Goal: Task Accomplishment & Management: Manage account settings

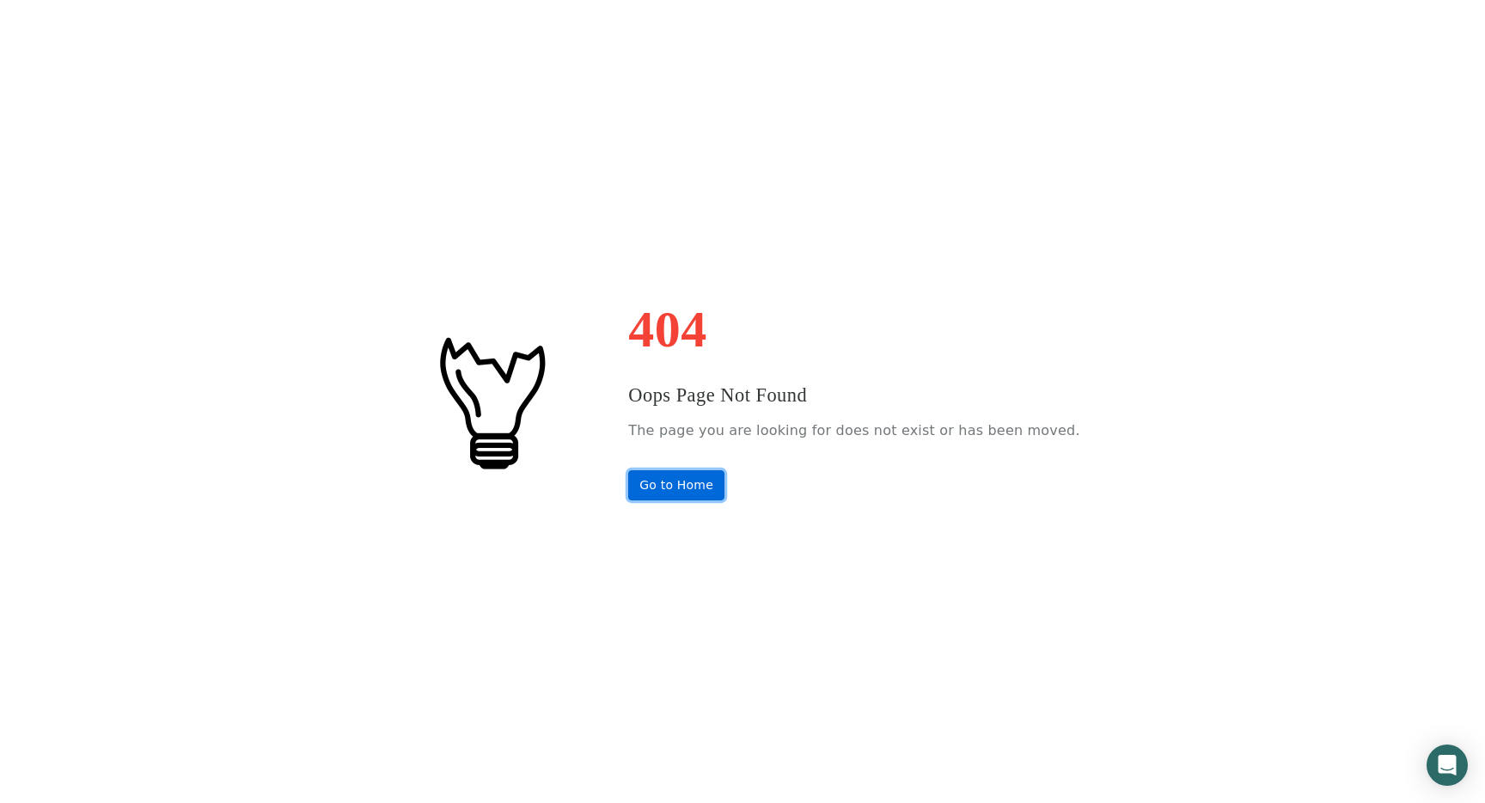
click at [693, 481] on link "Go to Home" at bounding box center [676, 485] width 96 height 30
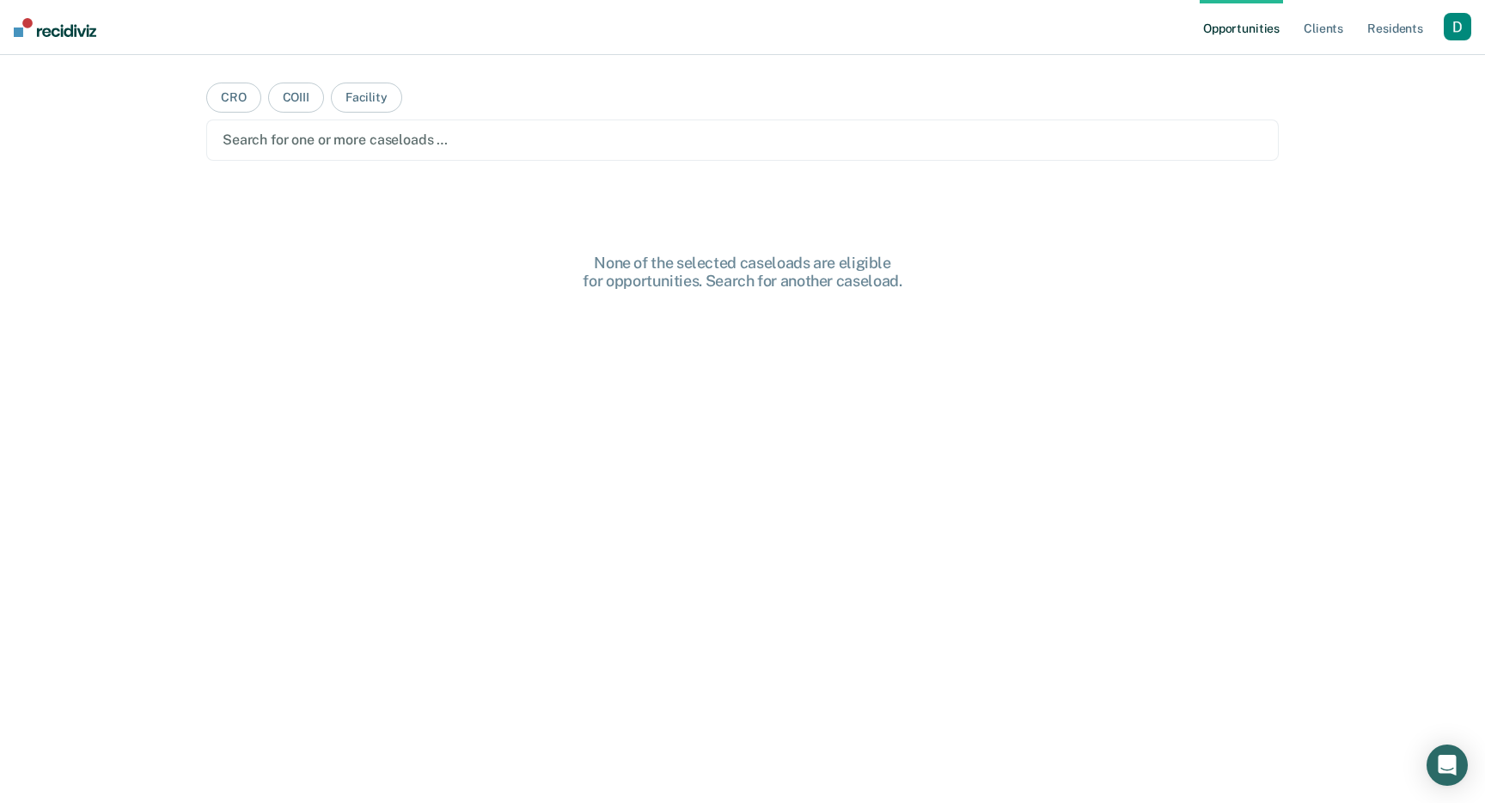
click at [1446, 26] on div "button" at bounding box center [1458, 27] width 28 height 28
click at [1433, 64] on link "Profile" at bounding box center [1388, 70] width 138 height 15
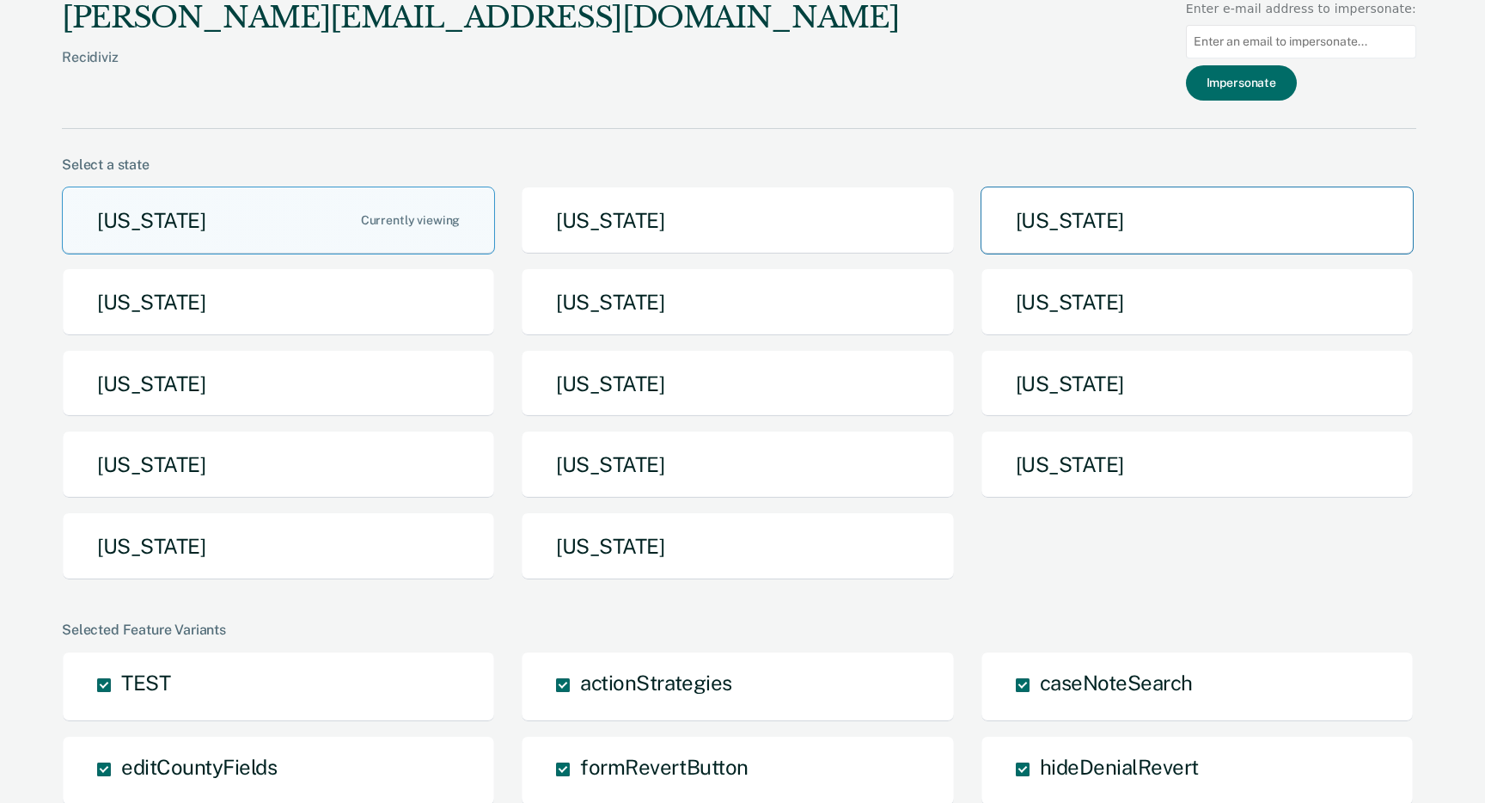
click at [1217, 231] on button "[US_STATE]" at bounding box center [1197, 220] width 433 height 68
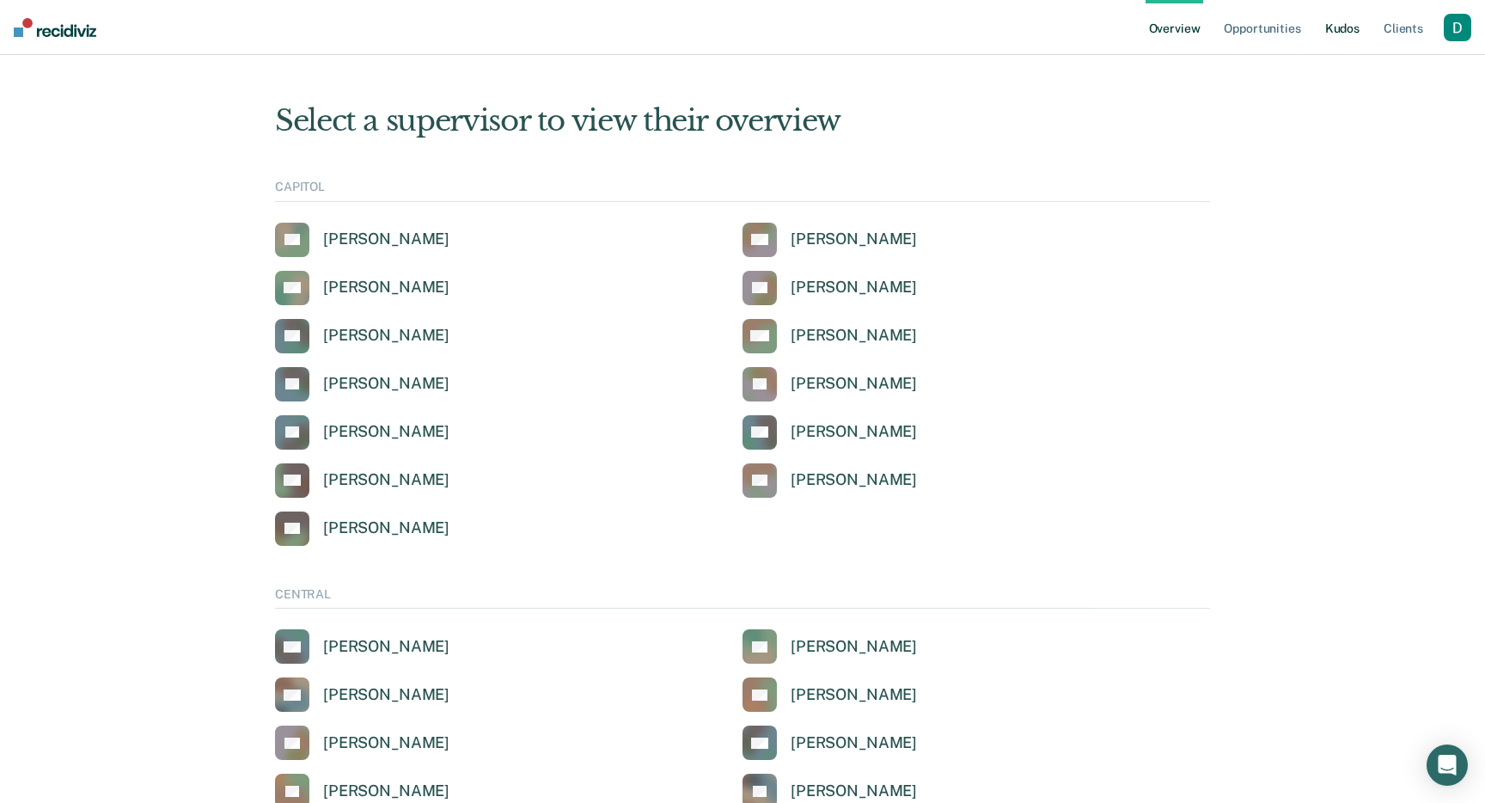
click at [1360, 25] on link "Kudos" at bounding box center [1342, 27] width 41 height 55
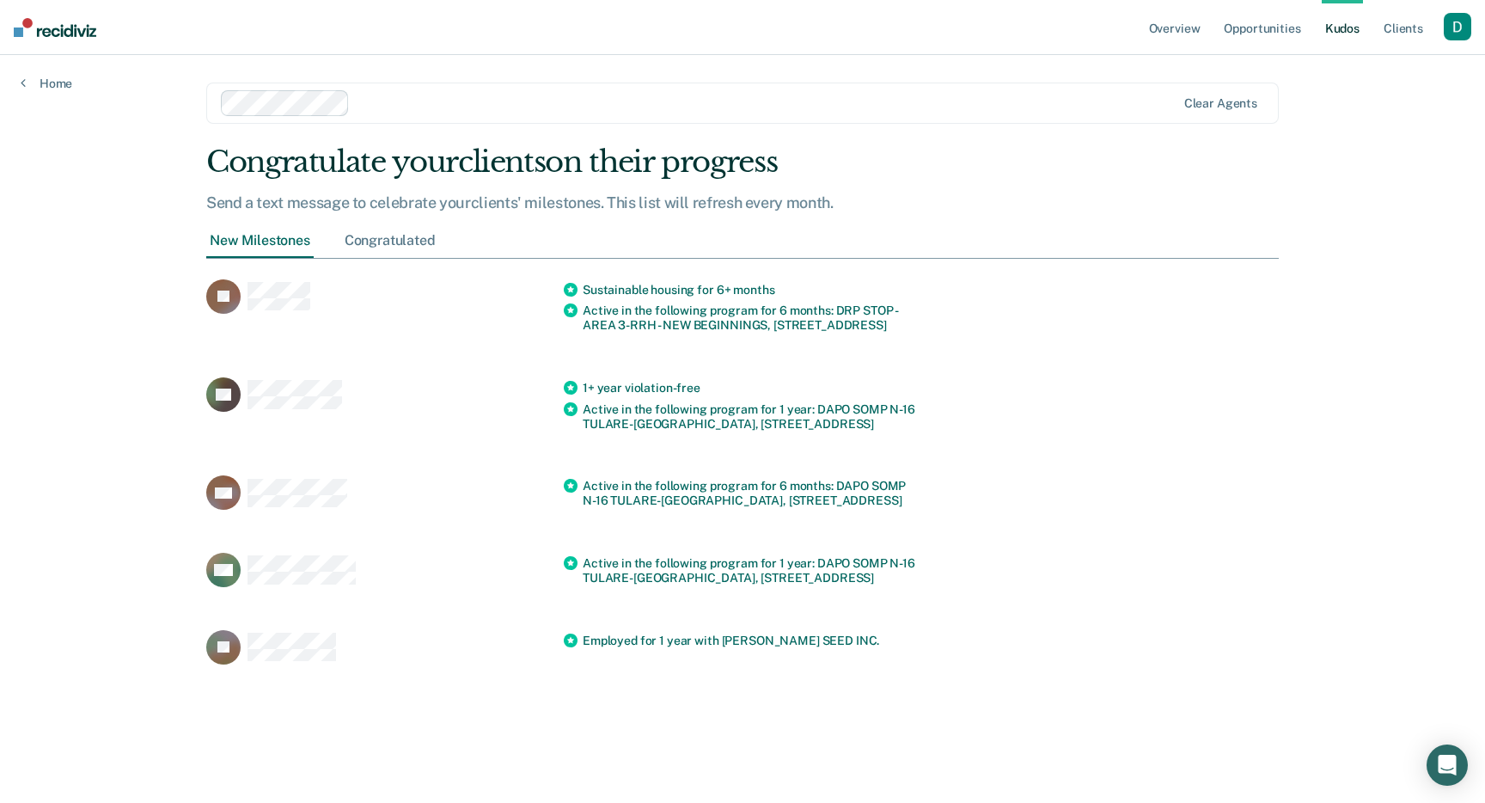
click at [395, 240] on div "Congratulated" at bounding box center [390, 241] width 98 height 32
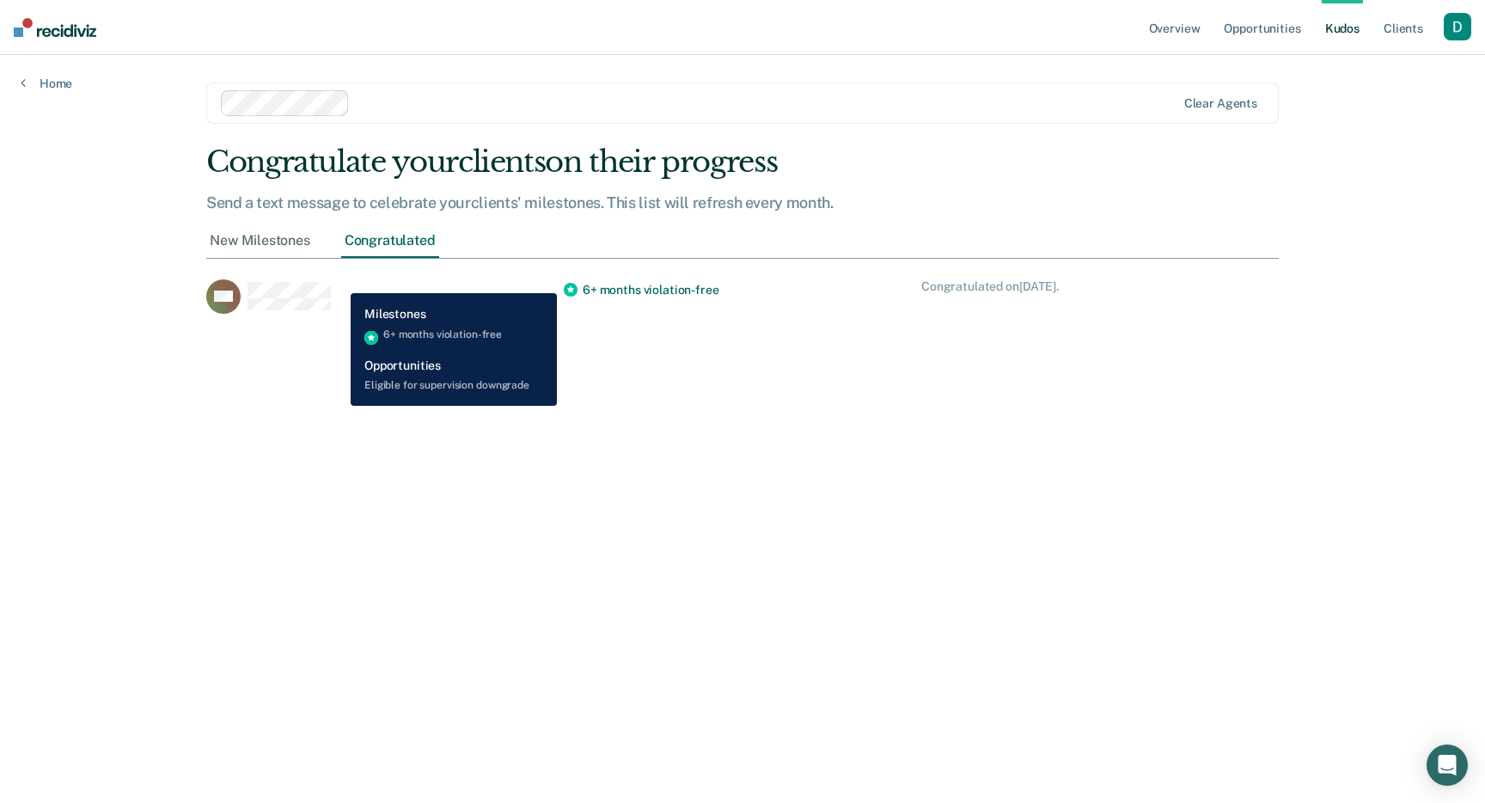
click at [338, 280] on div "WP" at bounding box center [385, 296] width 358 height 34
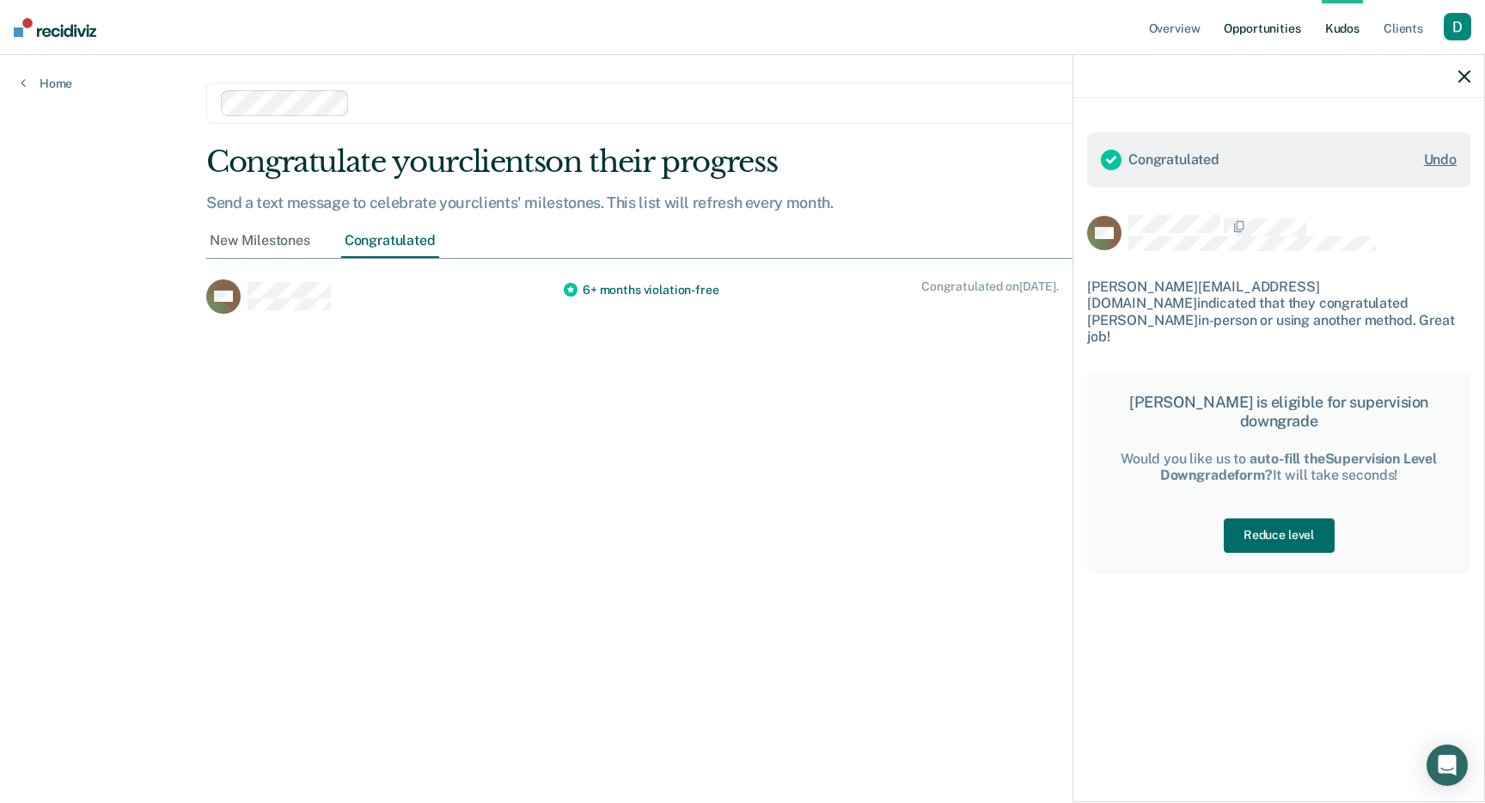
click at [1250, 20] on link "Opportunities" at bounding box center [1261, 27] width 83 height 55
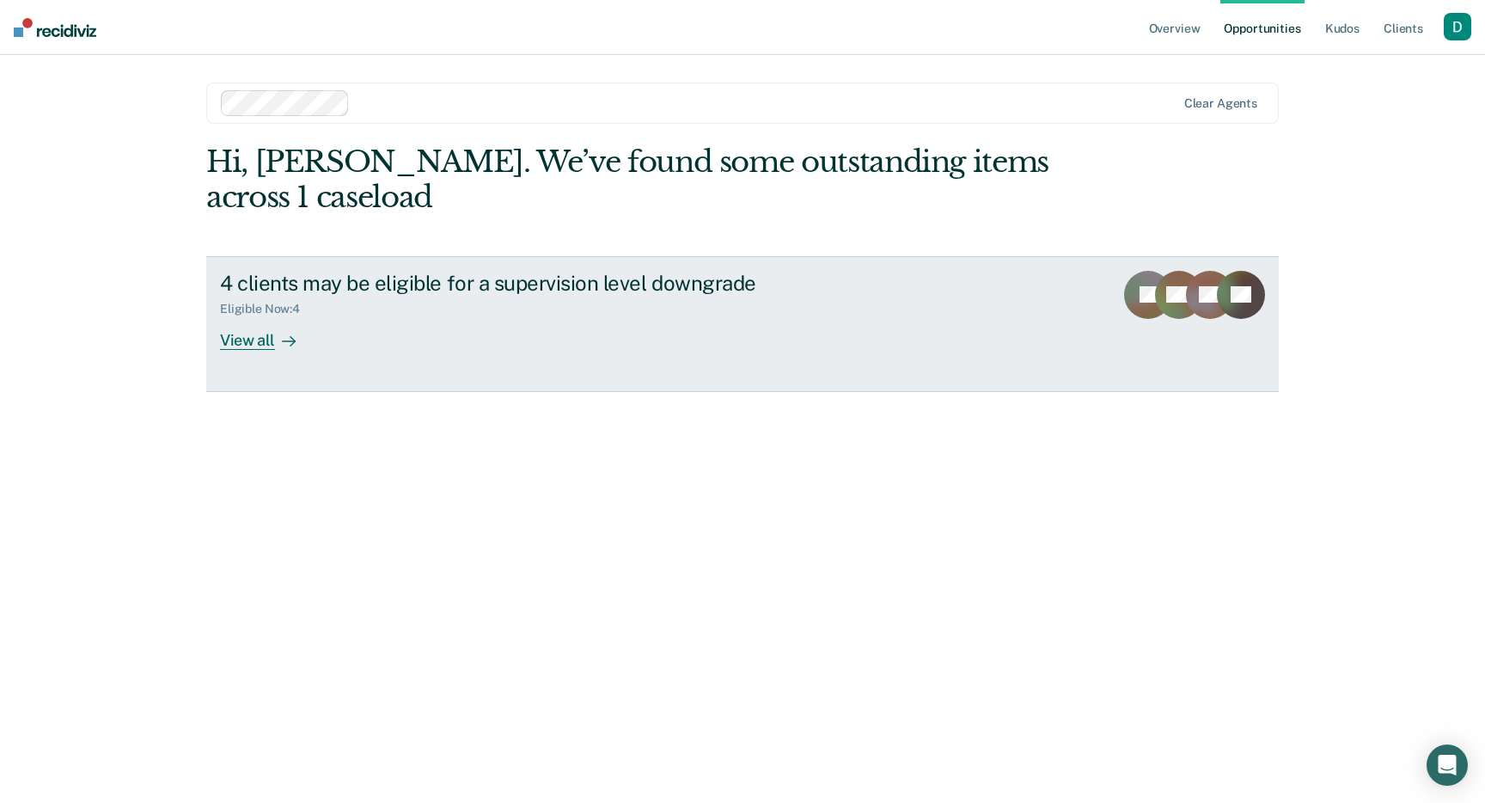
click at [834, 278] on div "4 clients may be eligible for a supervision level downgrade Eligible Now : 4 Vi…" at bounding box center [542, 310] width 645 height 79
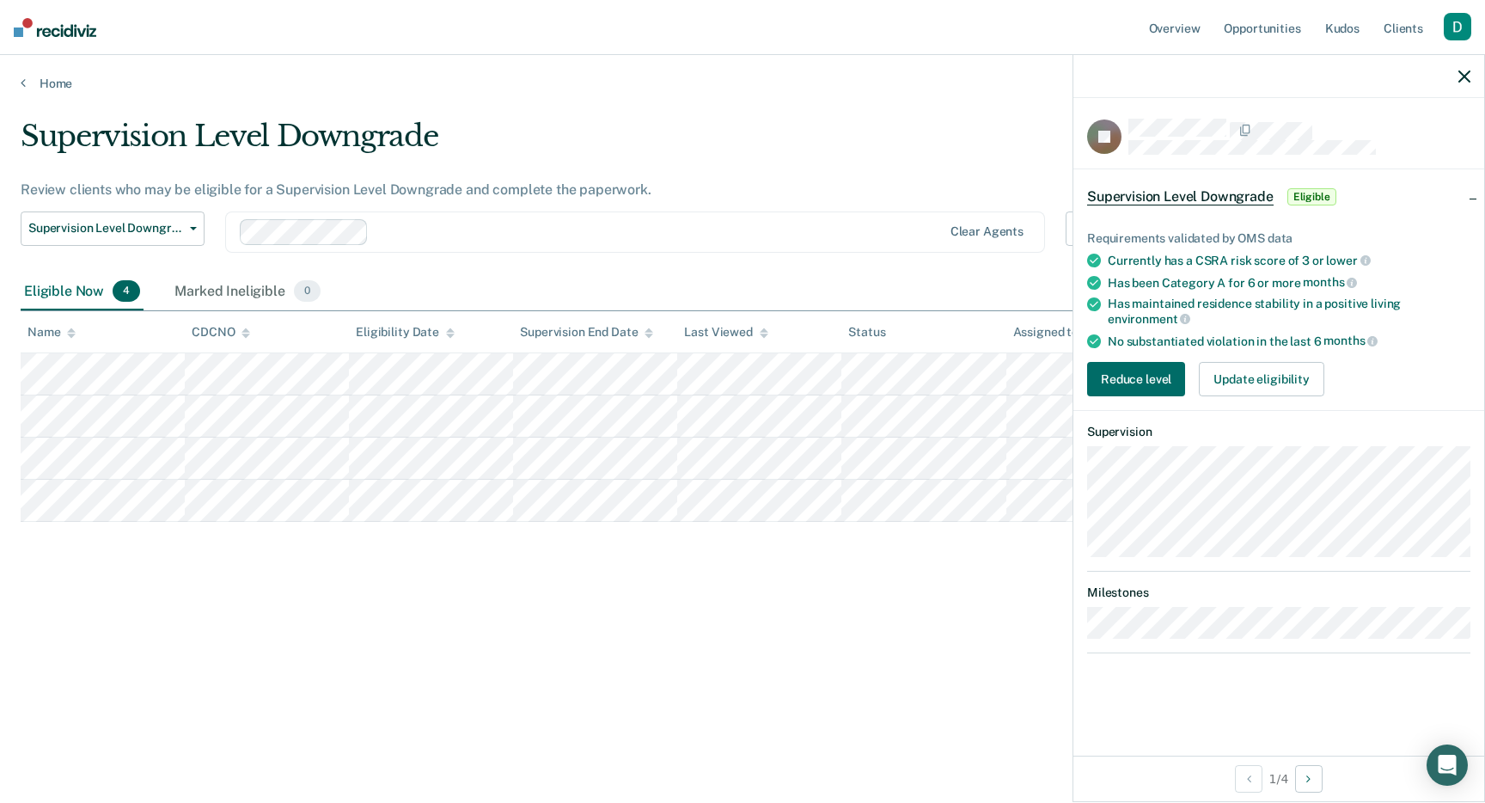
click at [1469, 72] on icon "button" at bounding box center [1464, 76] width 12 height 12
click at [1467, 82] on icon "button" at bounding box center [1464, 76] width 12 height 12
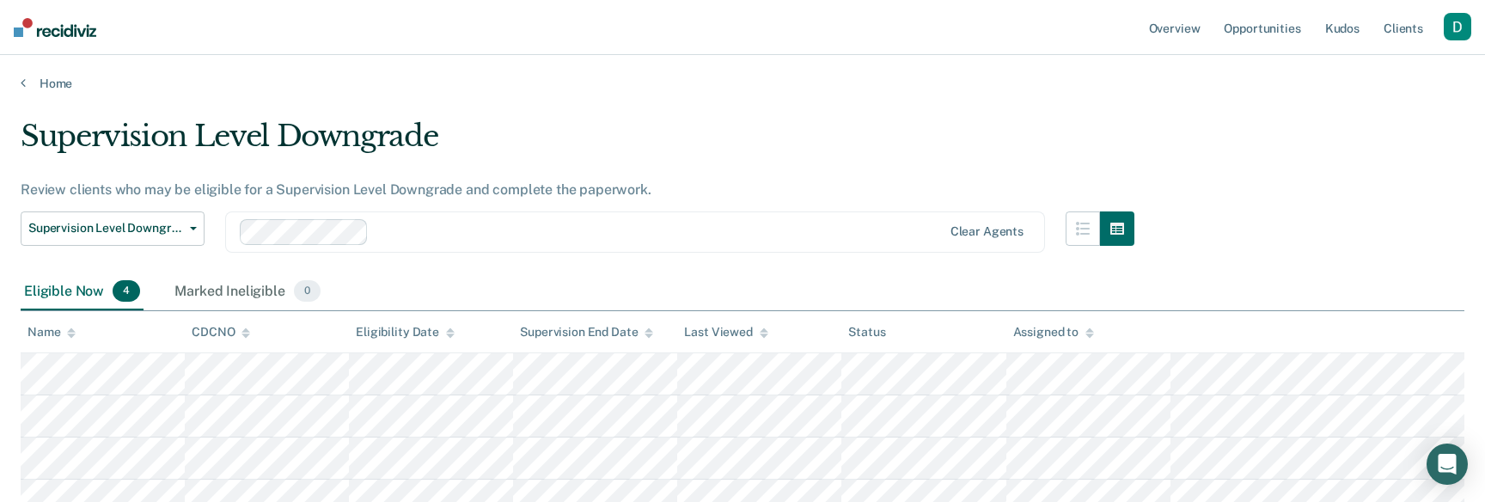
scroll to position [6, 0]
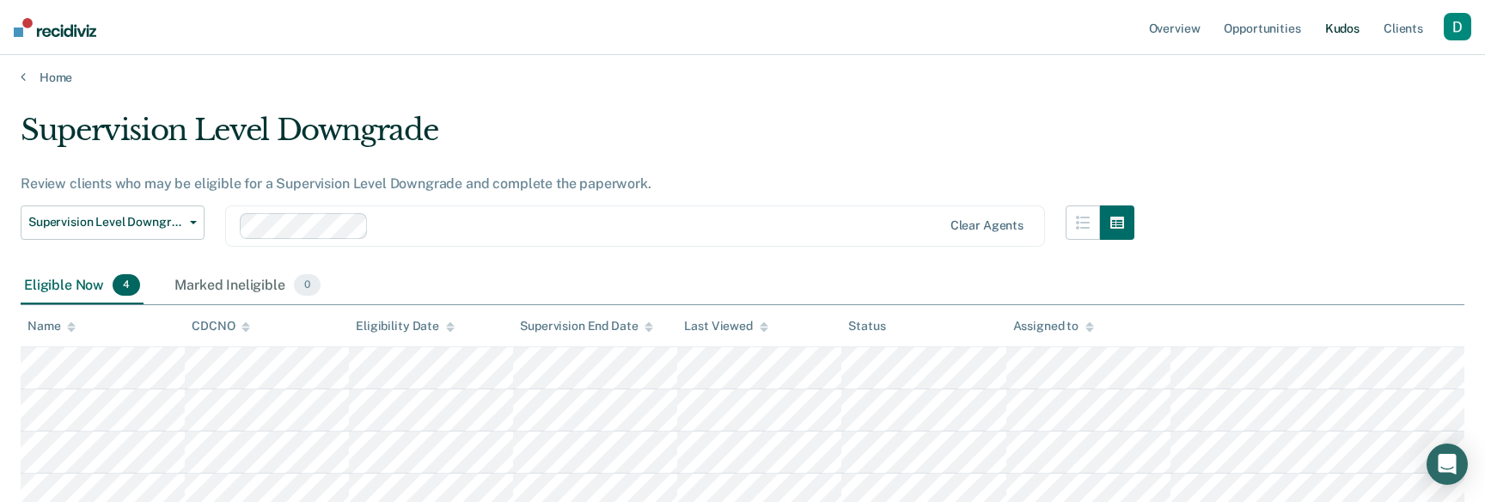
click at [1335, 29] on link "Kudos" at bounding box center [1342, 27] width 41 height 55
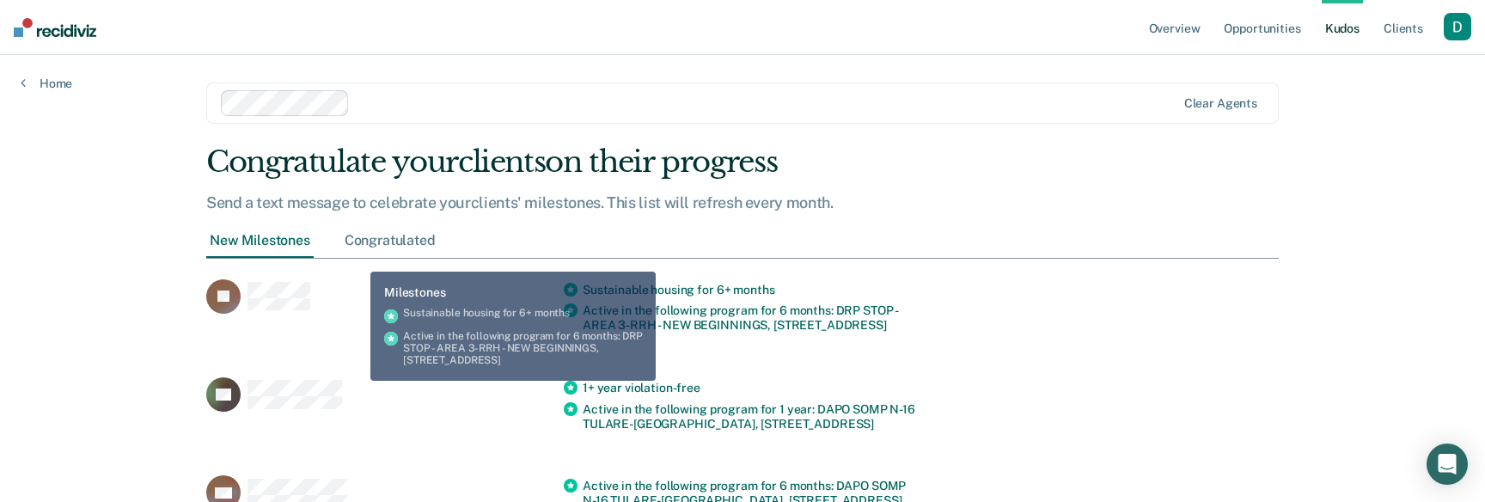
click at [381, 248] on div "Congratulated" at bounding box center [390, 241] width 98 height 32
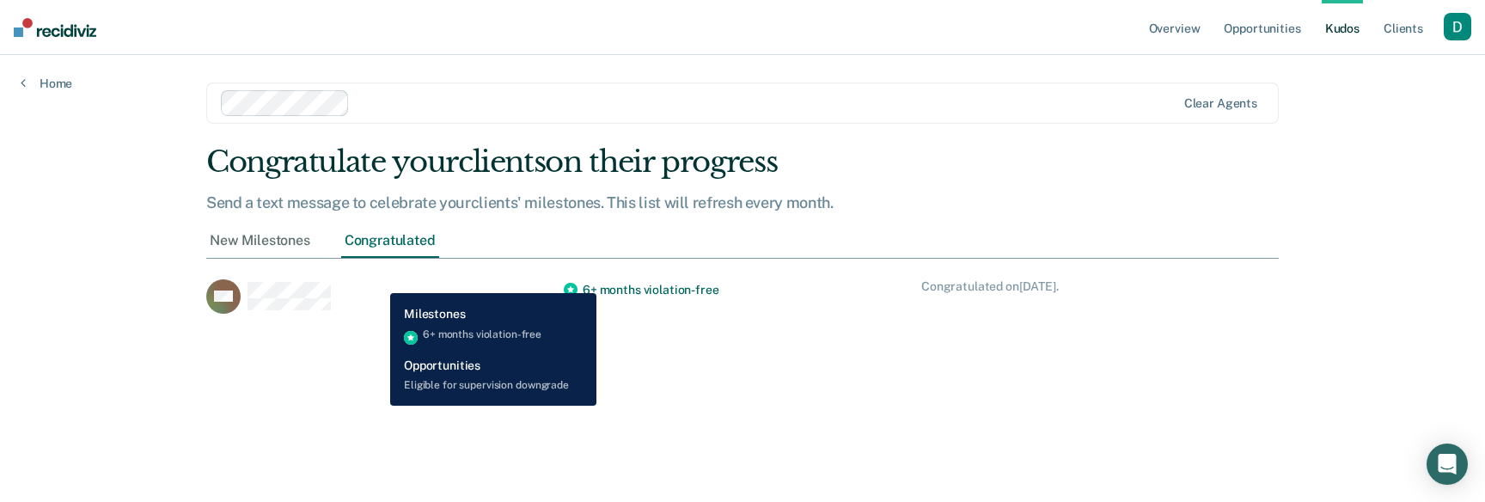
click at [377, 280] on div "WP" at bounding box center [385, 296] width 358 height 34
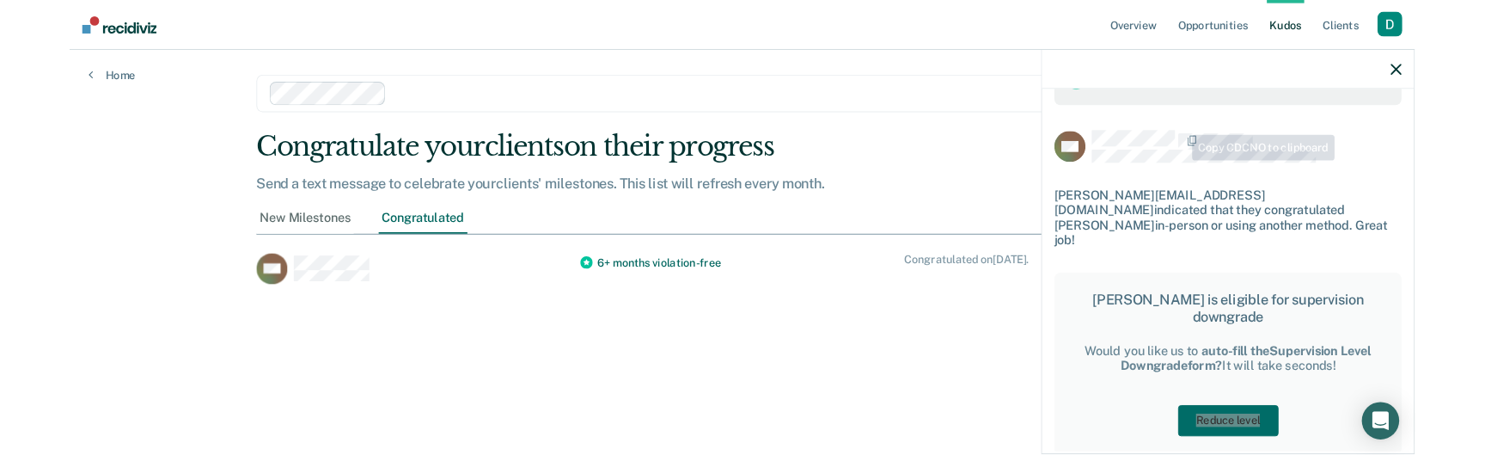
scroll to position [58, 0]
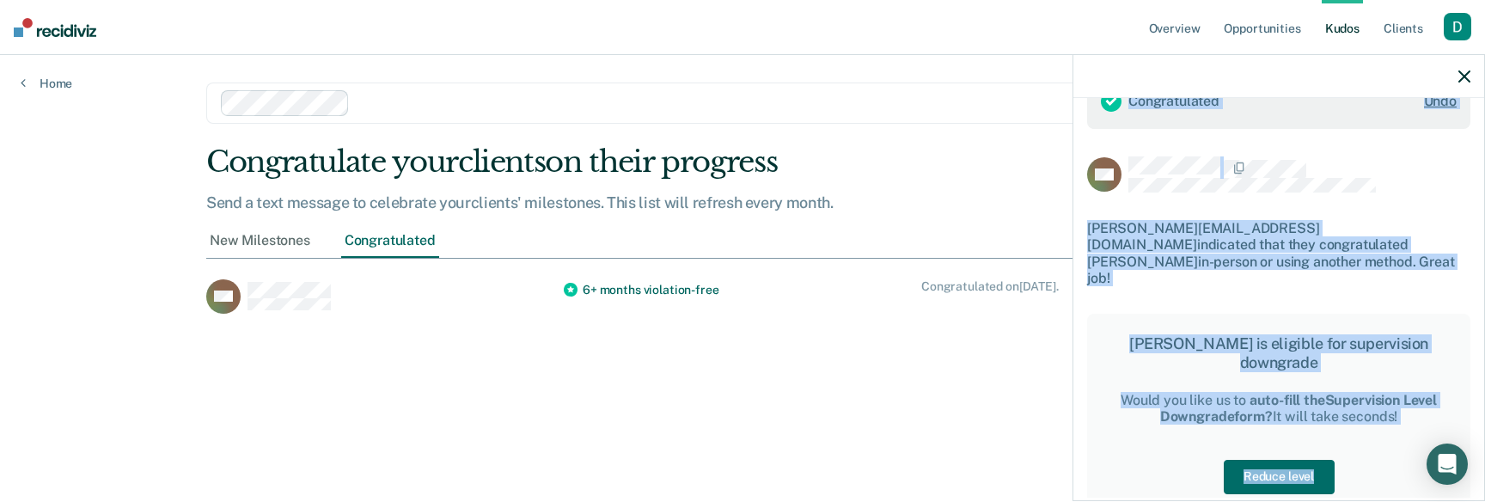
drag, startPoint x: 1346, startPoint y: 501, endPoint x: 1345, endPoint y: 486, distance: 14.6
click at [1345, 486] on body "Looks like you’re using Internet Explorer 11. For faster loading and a better e…" at bounding box center [742, 251] width 1485 height 502
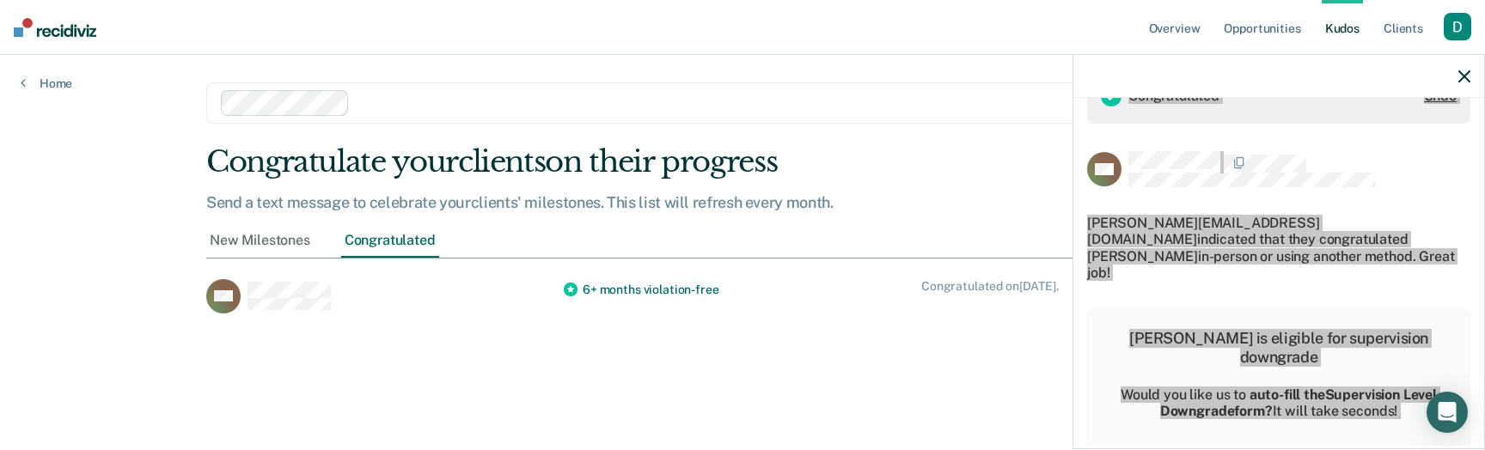
scroll to position [64, 0]
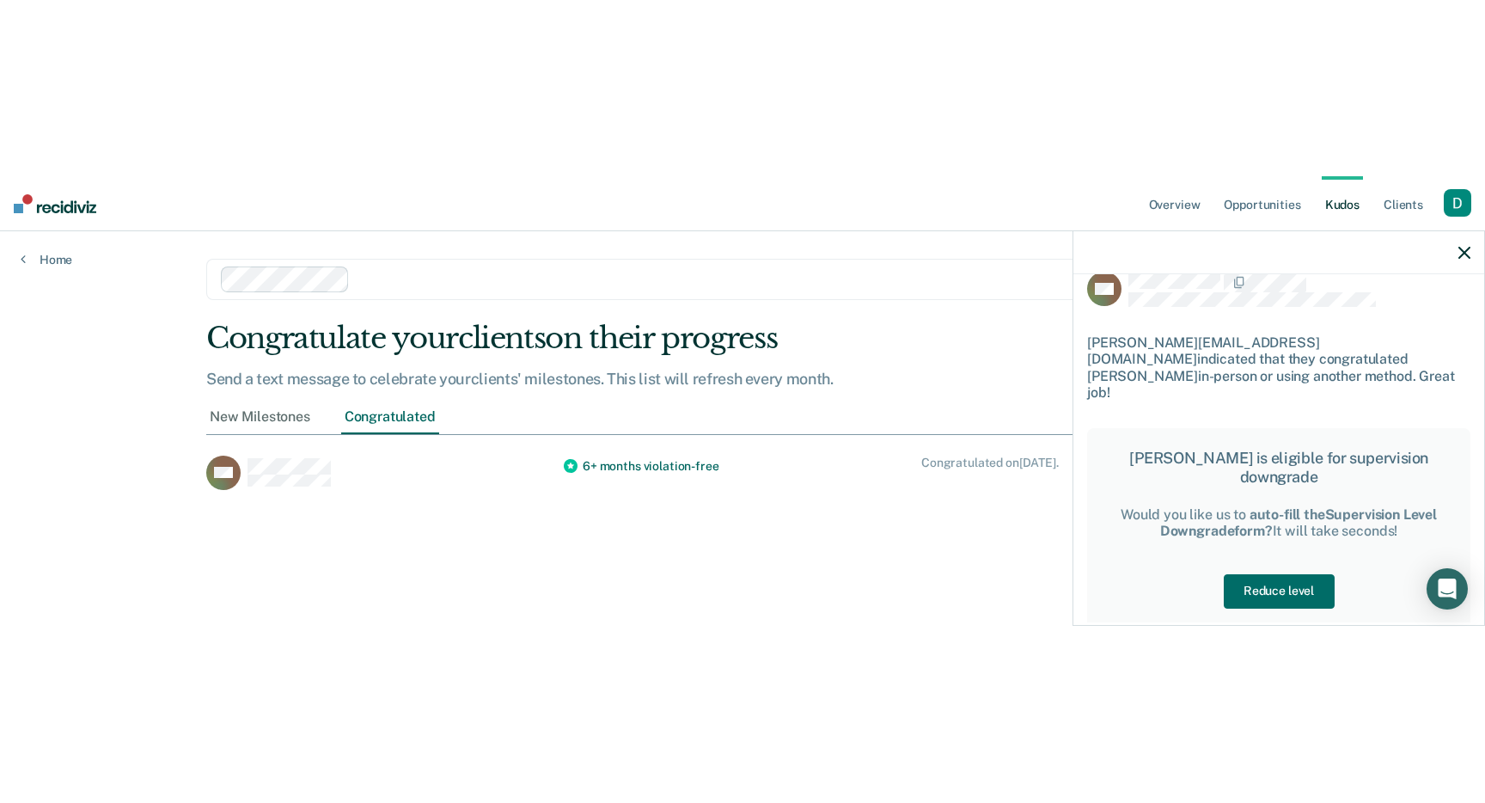
scroll to position [0, 0]
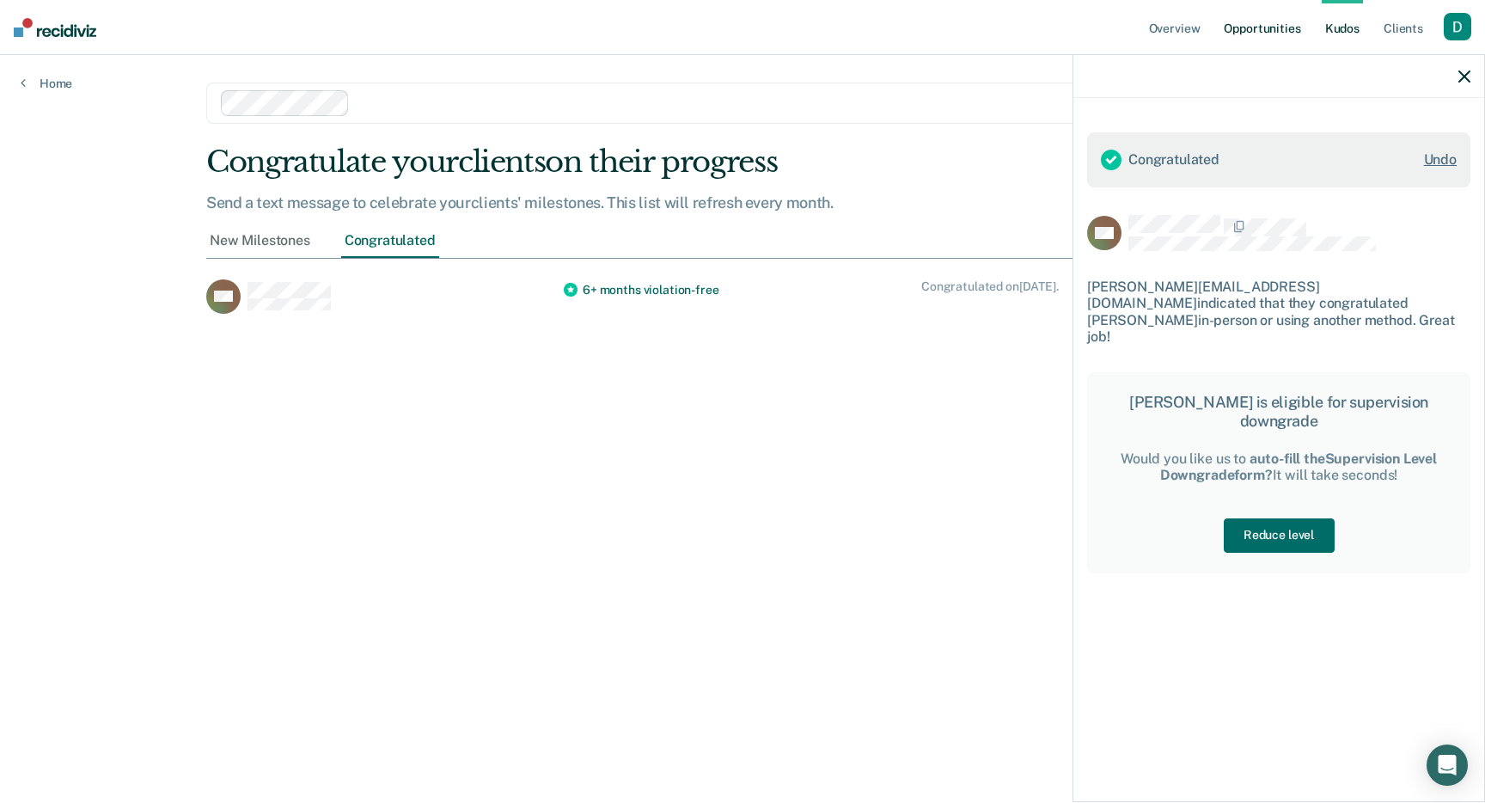
click at [1249, 28] on link "Opportunities" at bounding box center [1261, 27] width 83 height 55
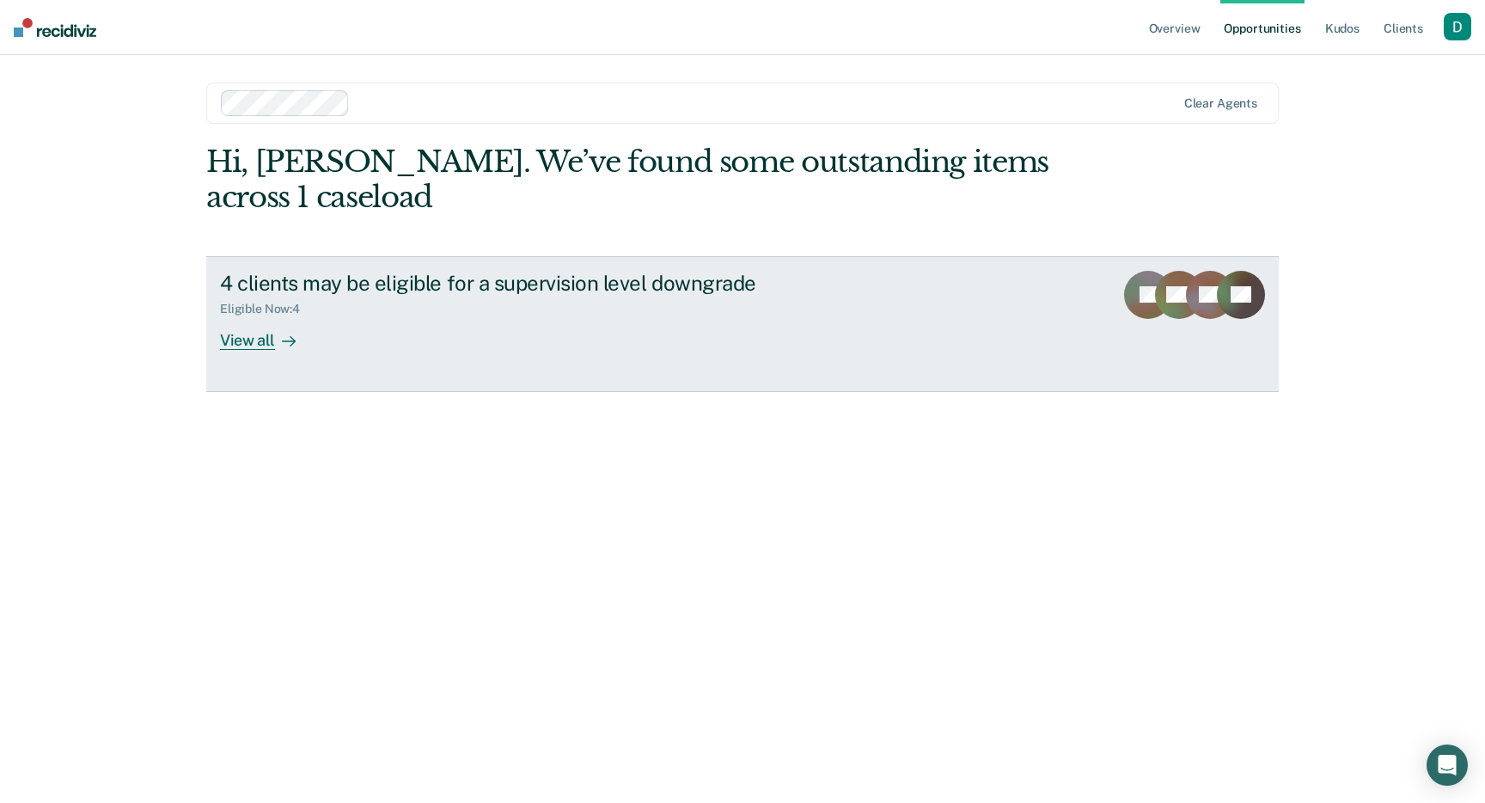
click at [646, 355] on link "4 clients may be eligible for a supervision level downgrade Eligible Now : 4 Vi…" at bounding box center [742, 324] width 1073 height 136
